Goal: Information Seeking & Learning: Learn about a topic

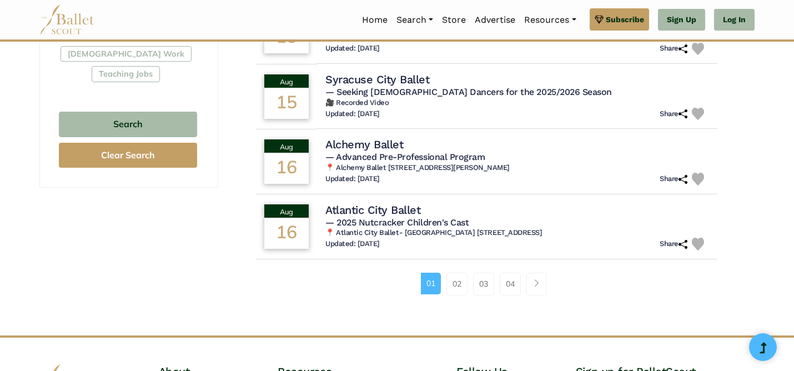
scroll to position [714, 0]
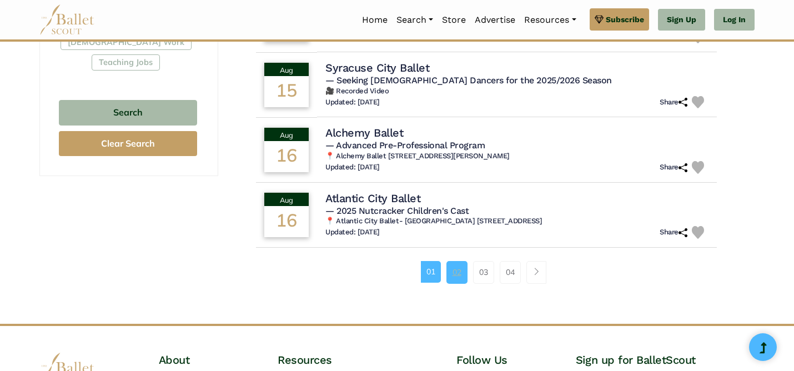
click at [448, 273] on link "02" at bounding box center [457, 272] width 21 height 22
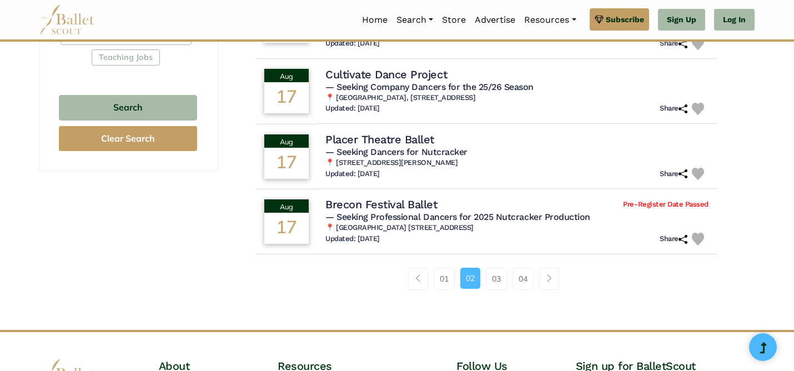
scroll to position [727, 0]
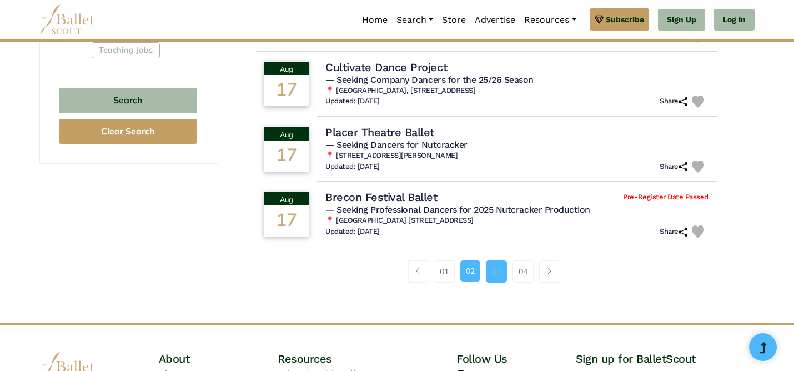
click at [494, 276] on link "03" at bounding box center [496, 272] width 21 height 22
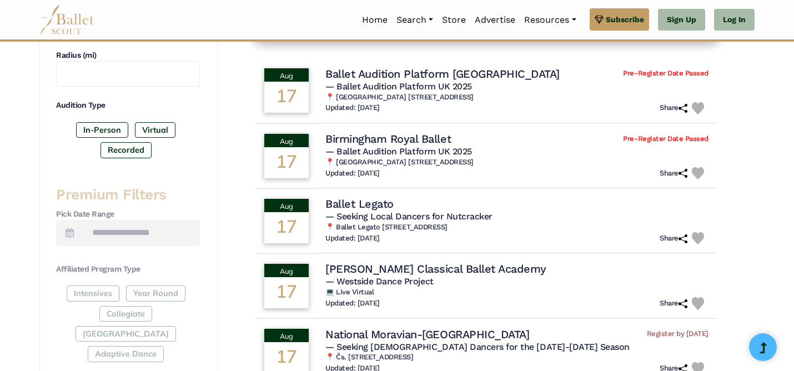
scroll to position [321, 0]
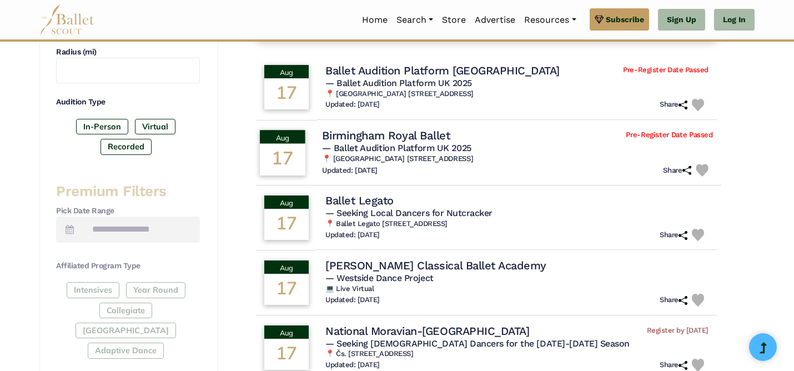
click at [421, 131] on h4 "Birmingham Royal Ballet" at bounding box center [386, 135] width 128 height 15
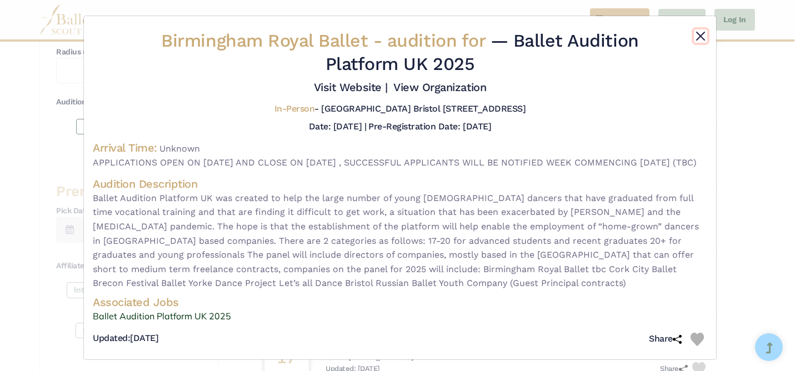
click at [698, 32] on button "Close" at bounding box center [700, 35] width 13 height 13
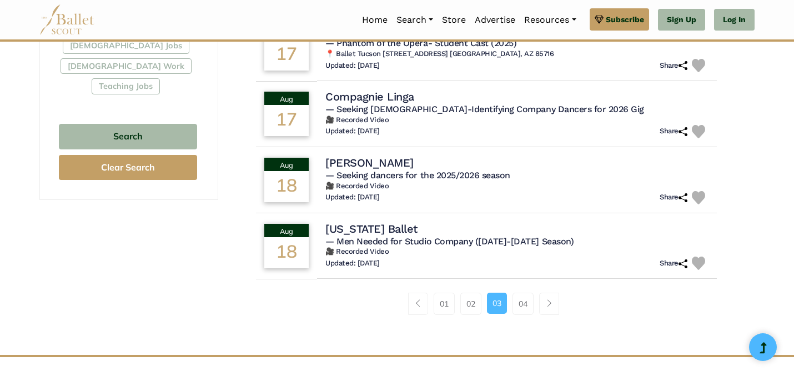
scroll to position [694, 0]
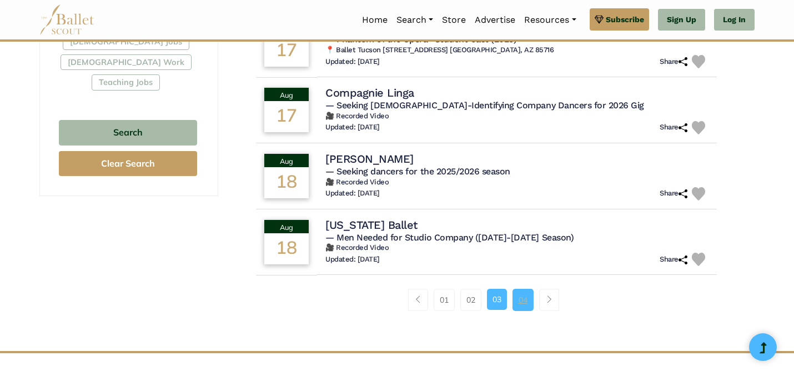
click at [523, 297] on link "04" at bounding box center [523, 300] width 21 height 22
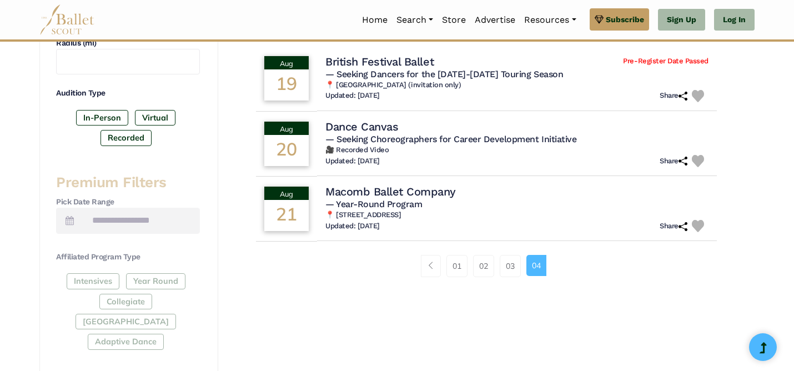
scroll to position [329, 0]
click at [393, 66] on h4 "British Festival Ballet" at bounding box center [377, 61] width 111 height 15
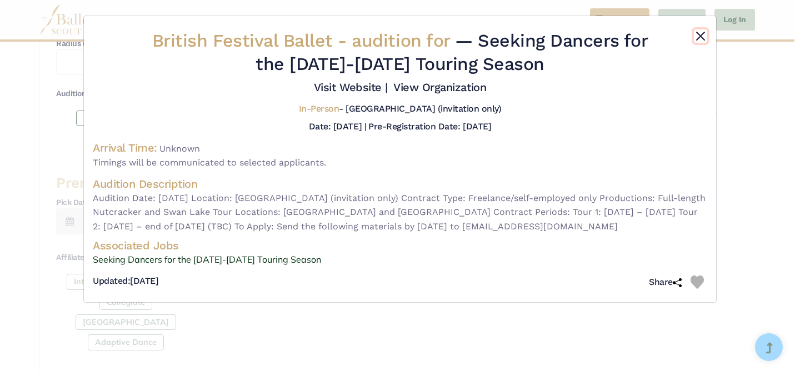
click at [699, 35] on button "Close" at bounding box center [700, 35] width 13 height 13
